Goal: Information Seeking & Learning: Check status

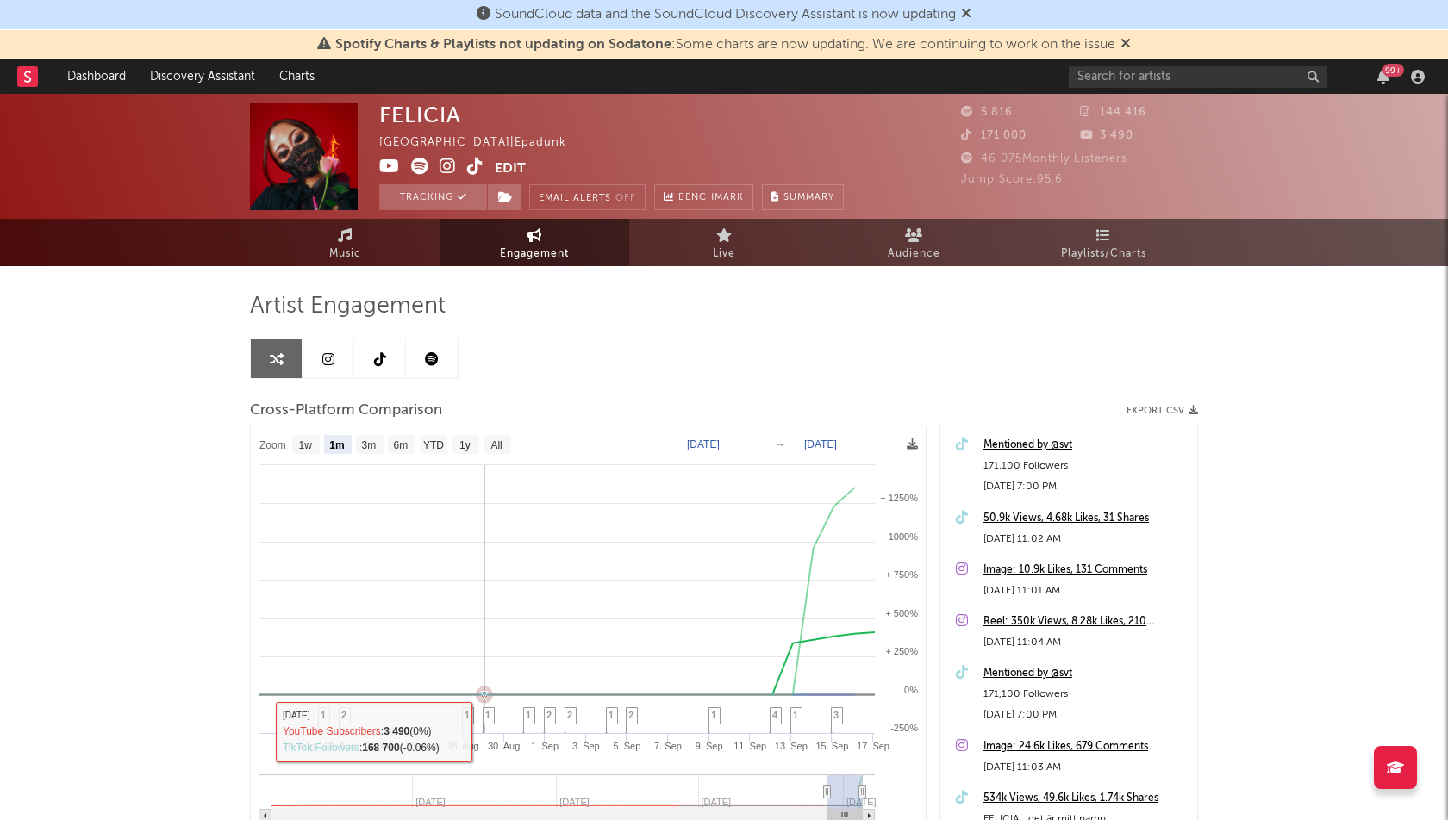
select select "1m"
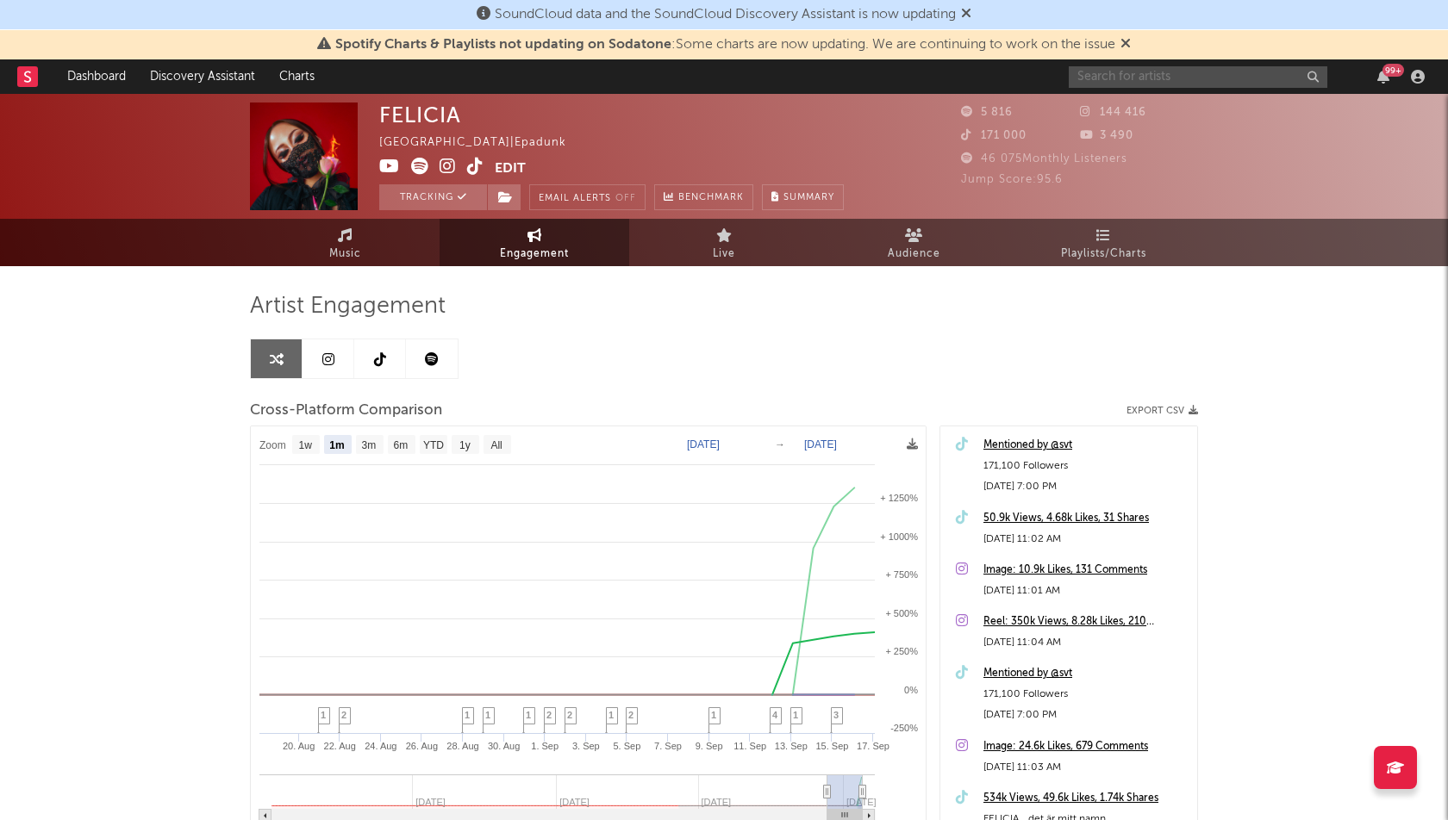
click at [1157, 69] on input "text" at bounding box center [1198, 77] width 259 height 22
type input "loam"
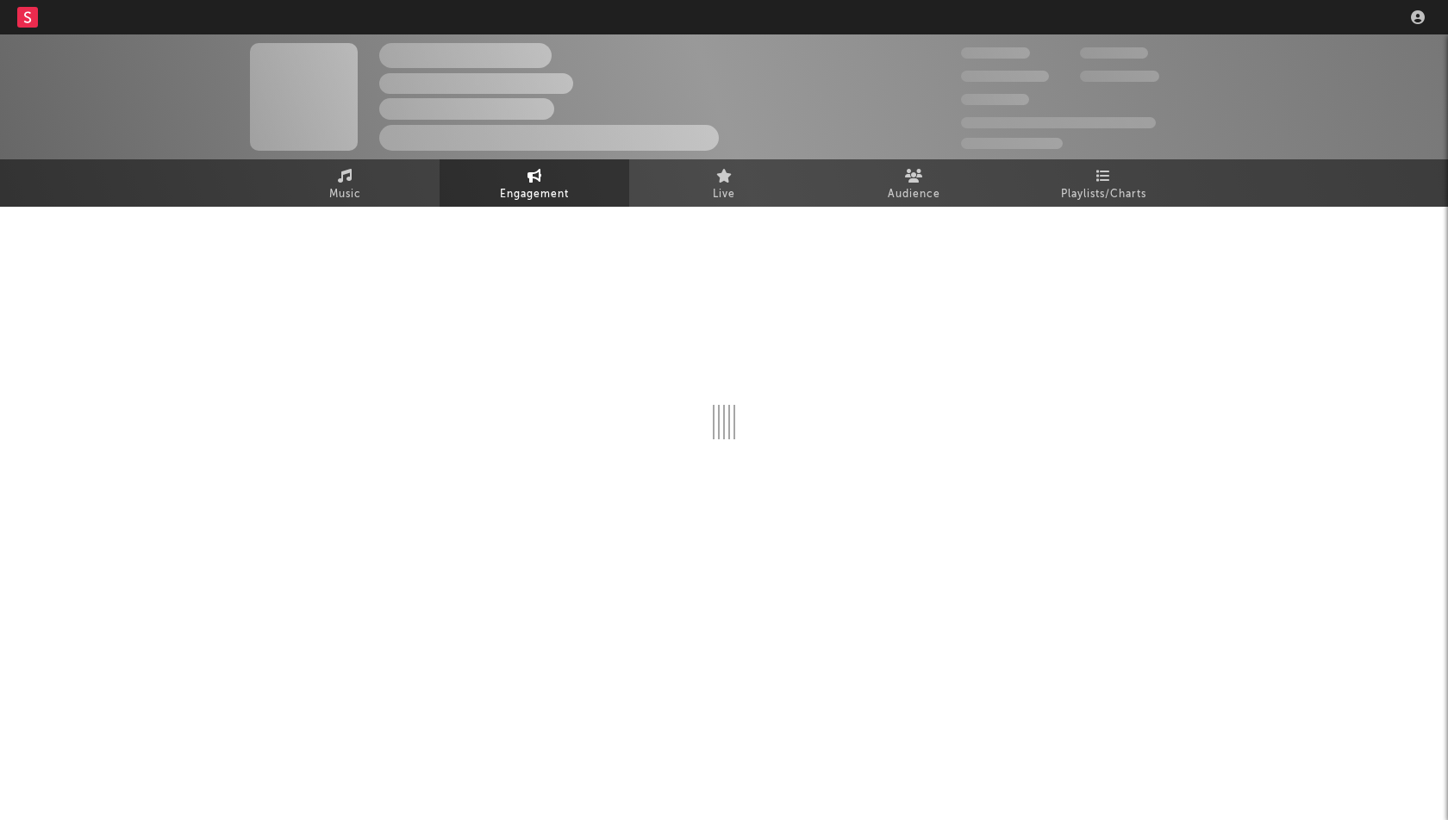
select select "1w"
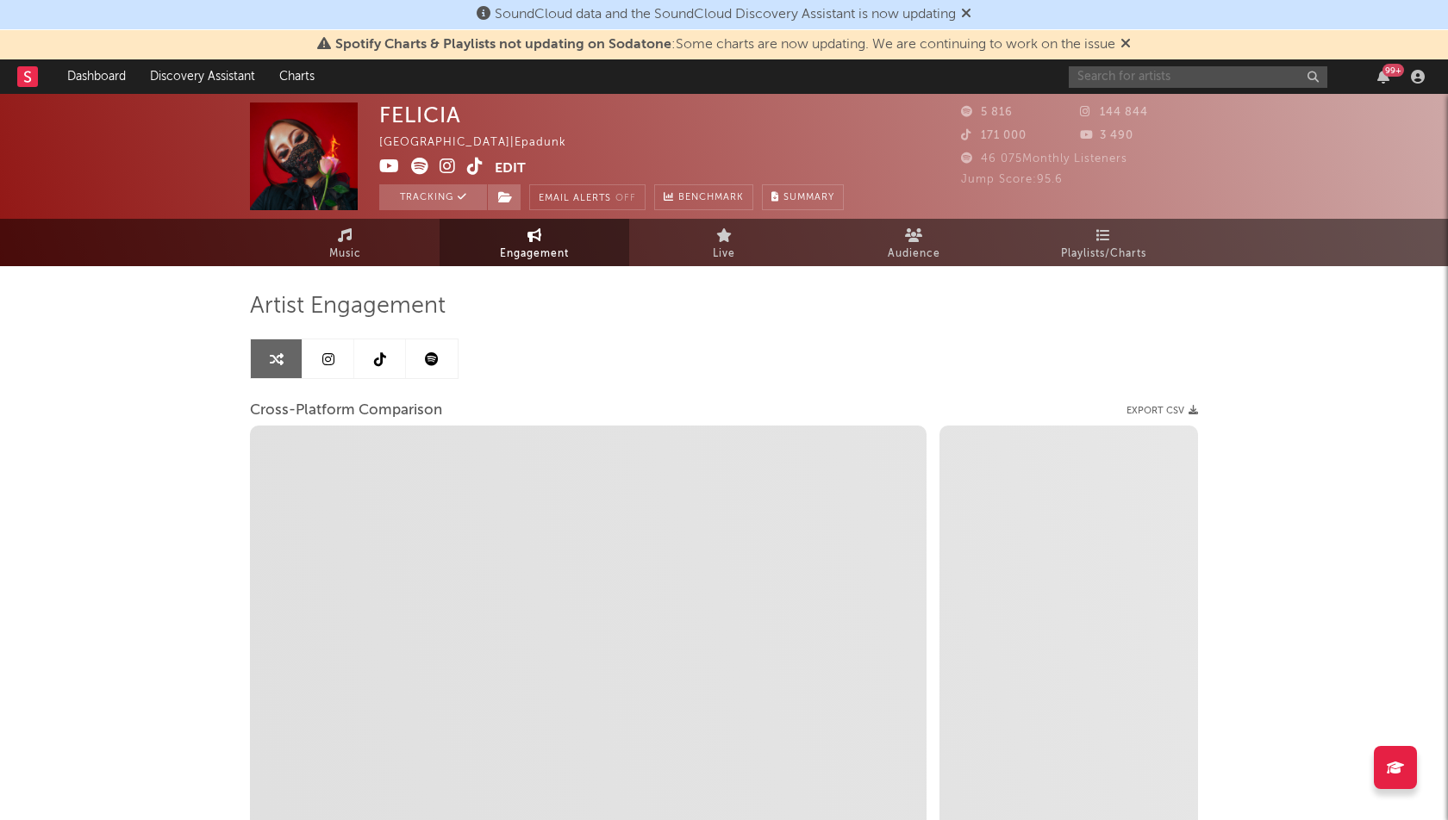
click at [1125, 78] on input "text" at bounding box center [1198, 77] width 259 height 22
select select "1m"
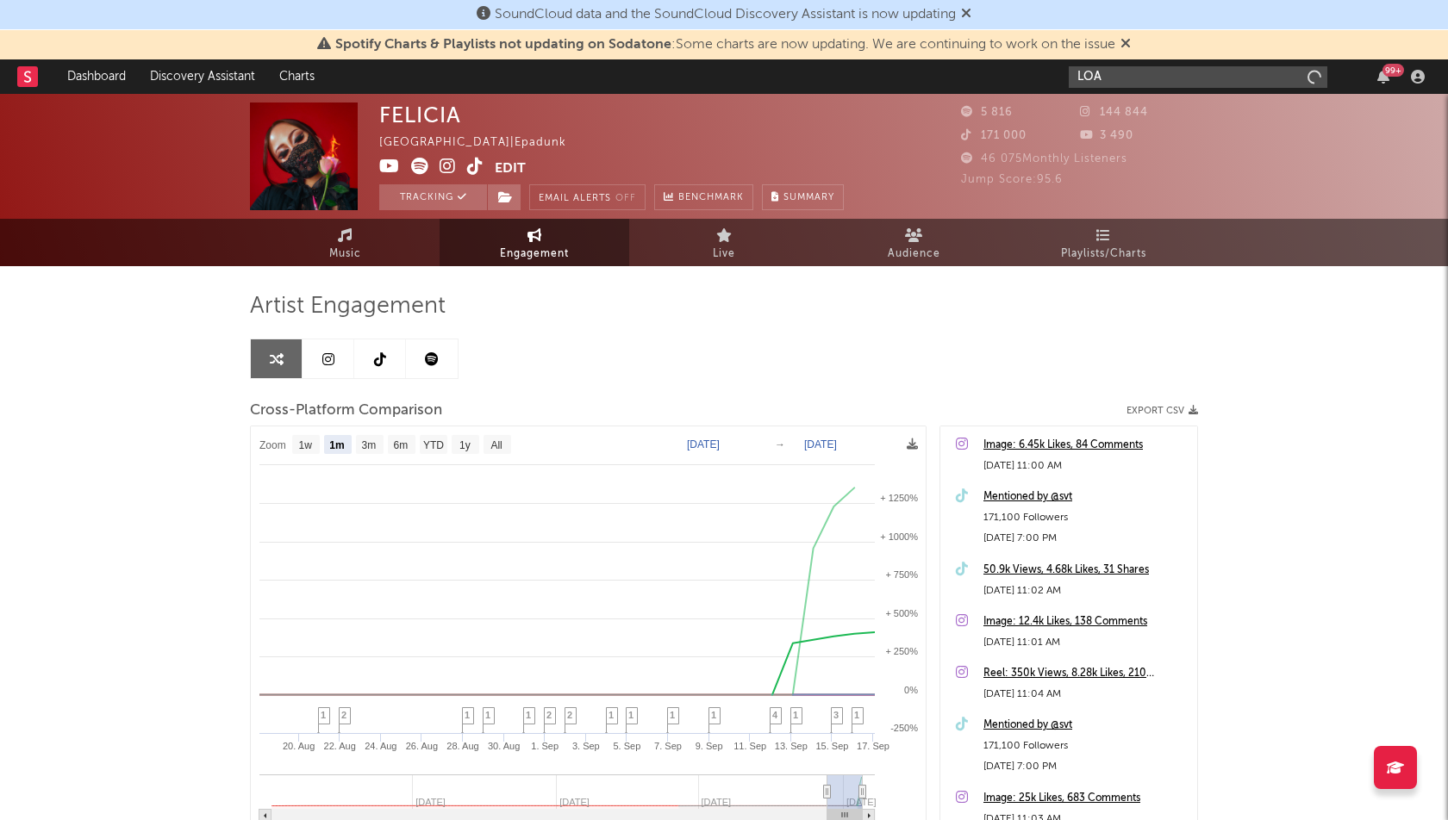
type input "LOAM"
select select "1m"
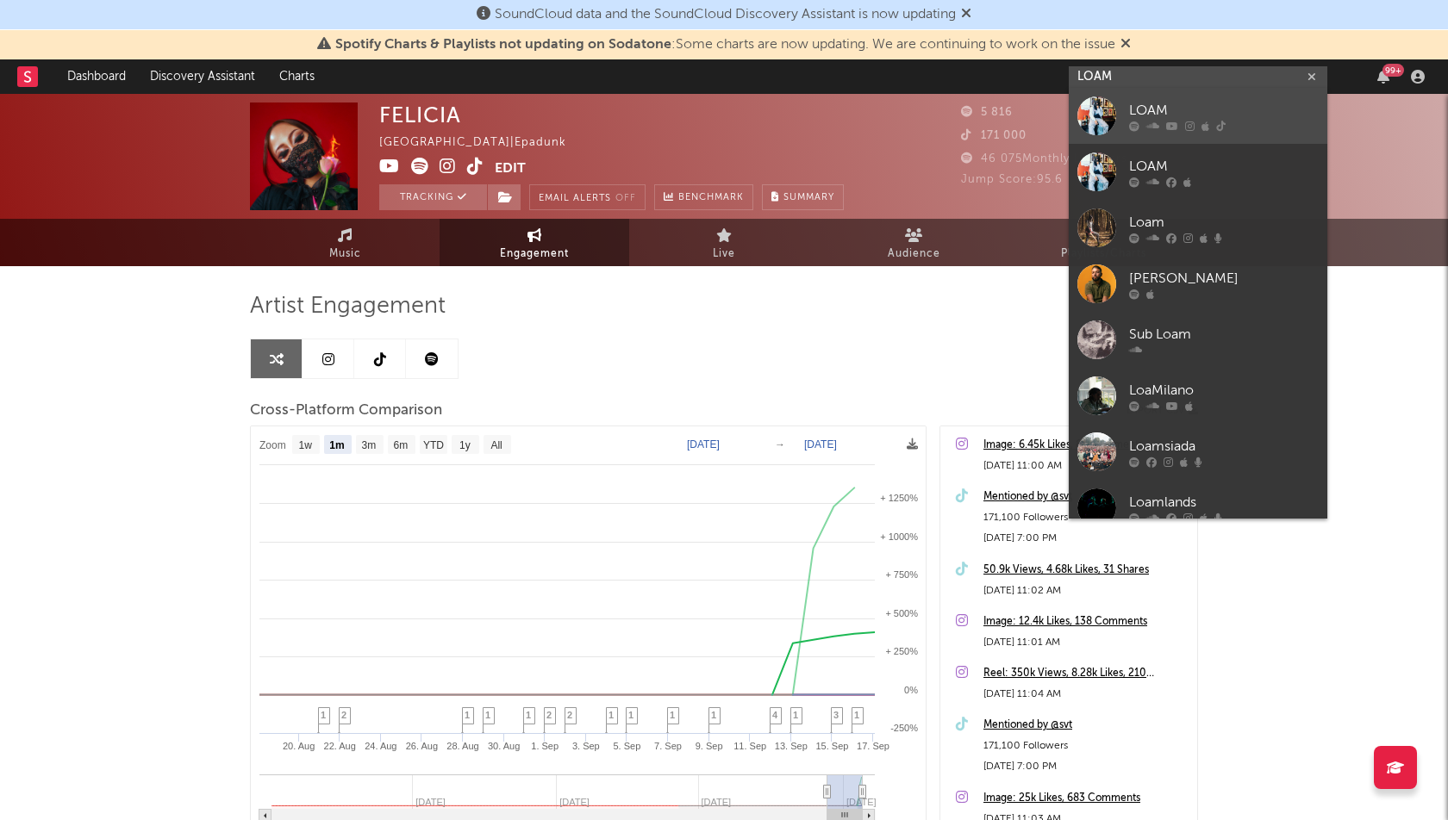
type input "LOAM"
click at [1219, 104] on div "LOAM" at bounding box center [1224, 111] width 190 height 21
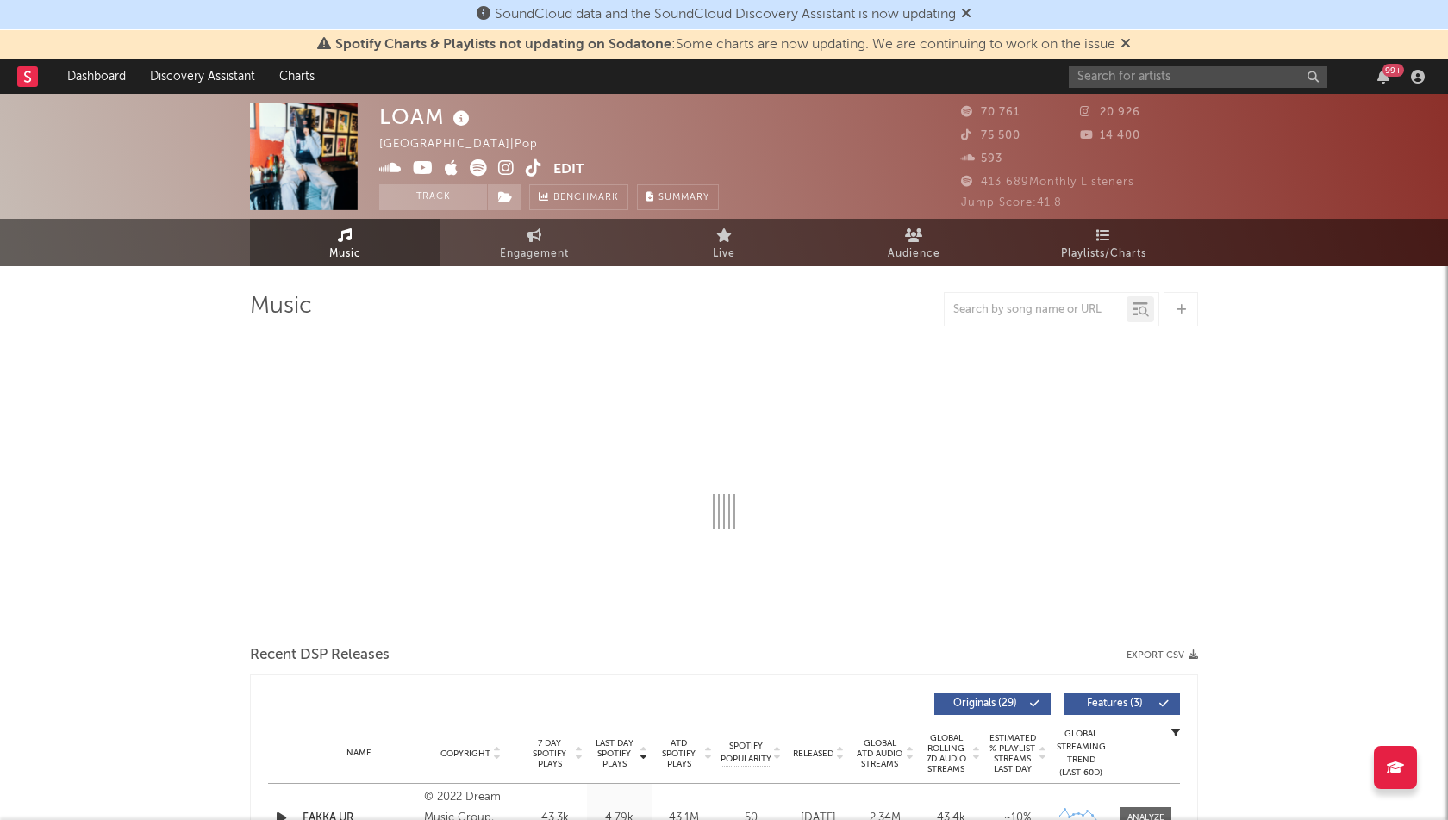
select select "6m"
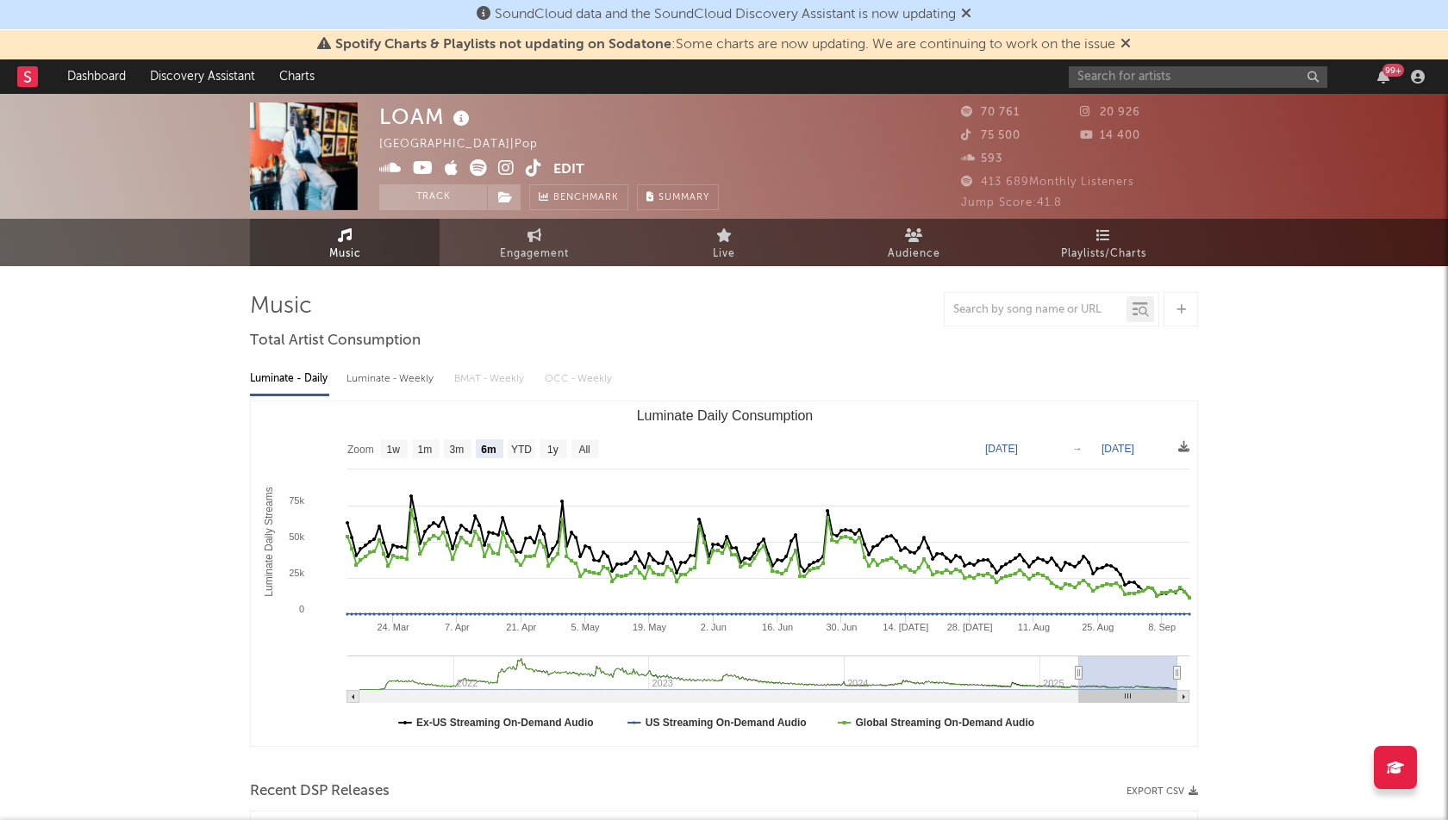
select select "6m"
click at [547, 244] on span "Engagement" at bounding box center [534, 254] width 69 height 21
select select "1w"
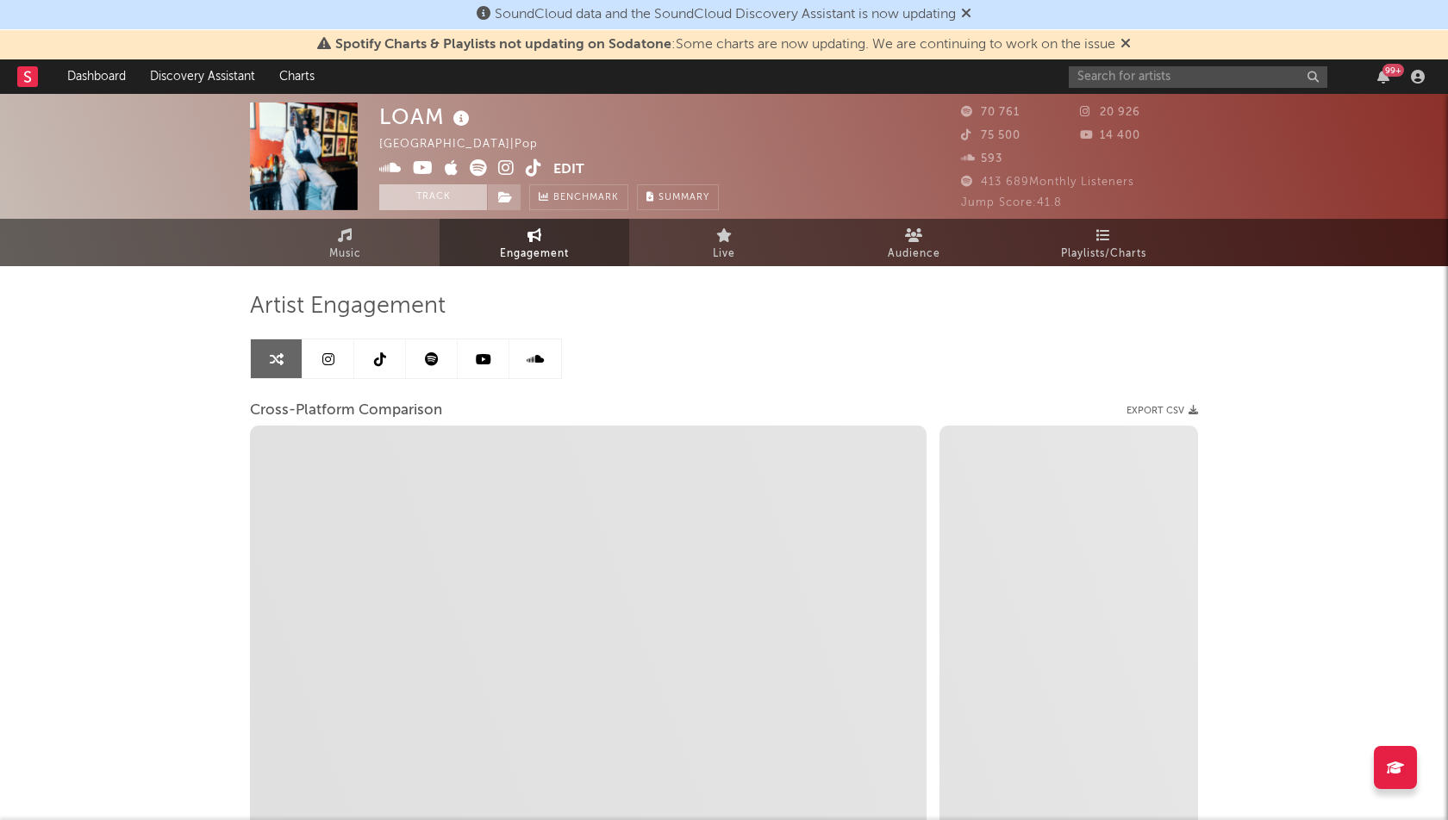
click at [427, 197] on button "Track" at bounding box center [433, 197] width 108 height 26
select select "1m"
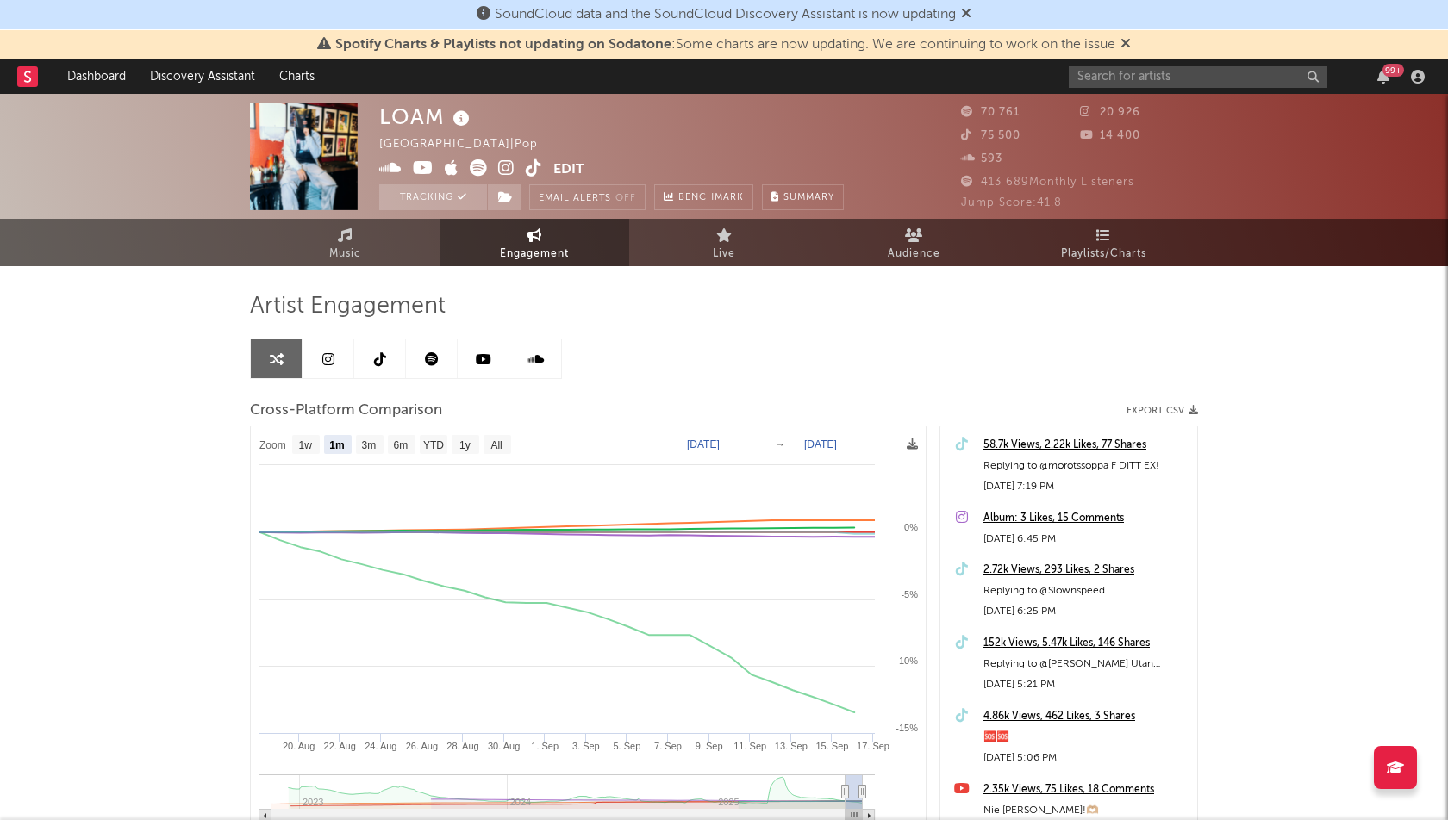
click at [289, 452] on rect at bounding box center [589, 653] width 676 height 452
click at [310, 448] on text "1w" at bounding box center [306, 445] width 14 height 12
select select "1w"
type input "[DATE]"
select select "1w"
